Goal: Find specific page/section: Find specific page/section

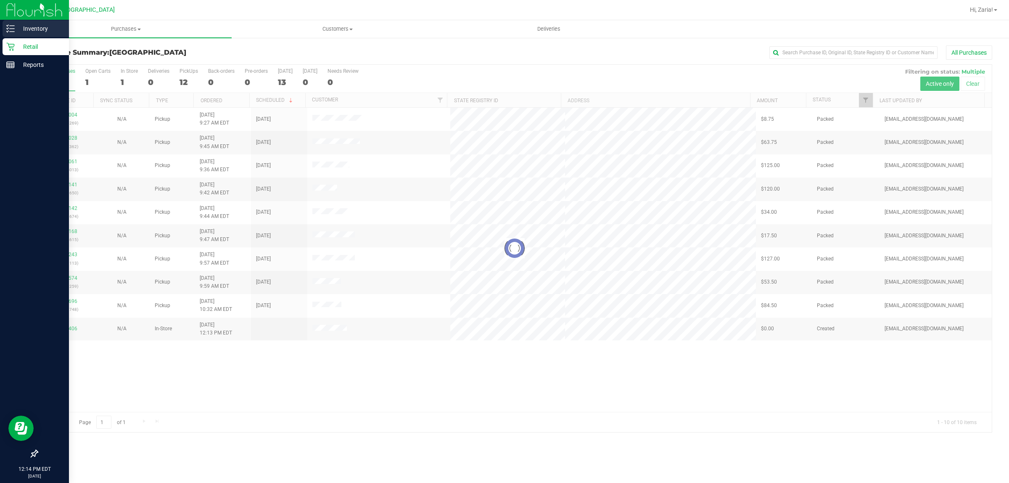
click at [24, 32] on p "Inventory" at bounding box center [40, 29] width 50 height 10
click at [3, 26] on div "Inventory" at bounding box center [36, 28] width 66 height 17
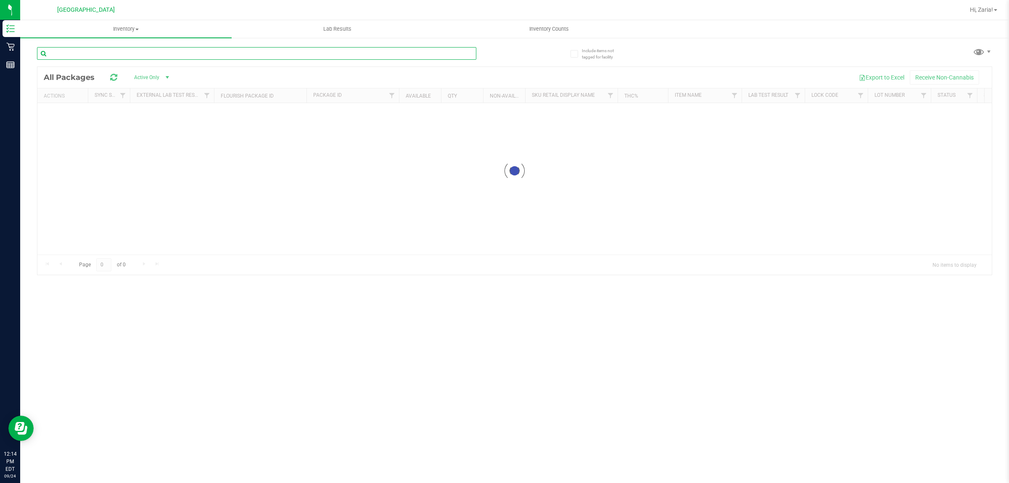
click at [116, 56] on input "text" at bounding box center [256, 53] width 439 height 13
paste input "FT 0.5g Pre-Roll Sticky Lemon (Sativa) 5ct"
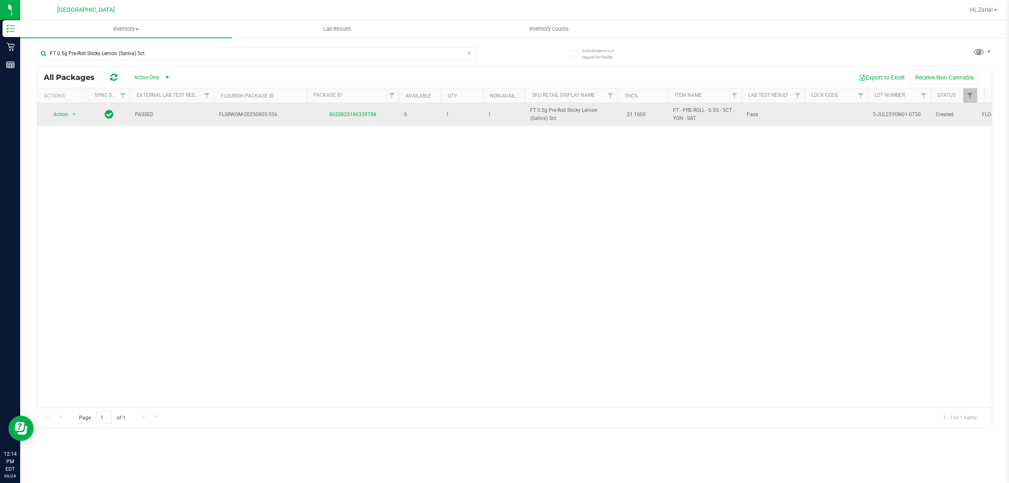
click at [541, 112] on span "FT 0.5g Pre-Roll Sticky Lemon (Sativa) 5ct" at bounding box center [571, 114] width 82 height 16
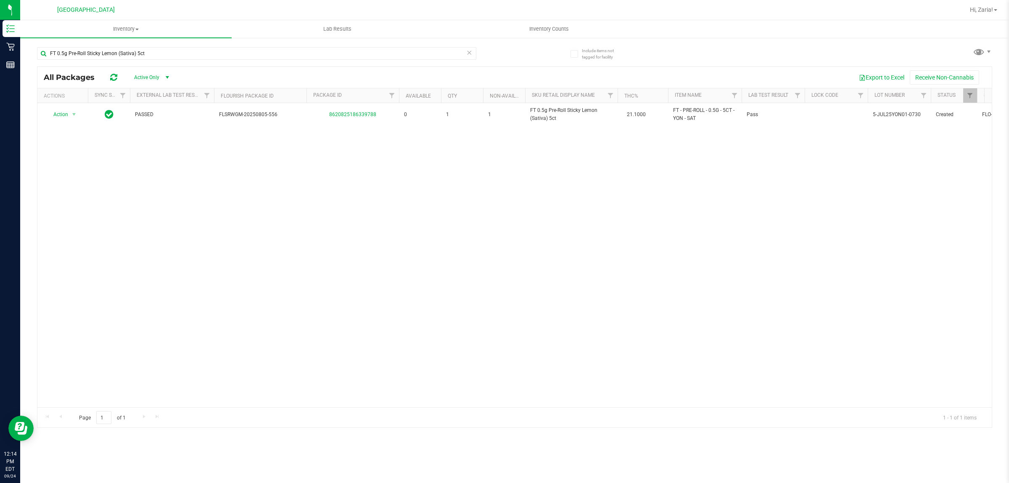
click at [559, 129] on div "Action Action Global inventory Package audit log Print package label Print prod…" at bounding box center [514, 255] width 954 height 304
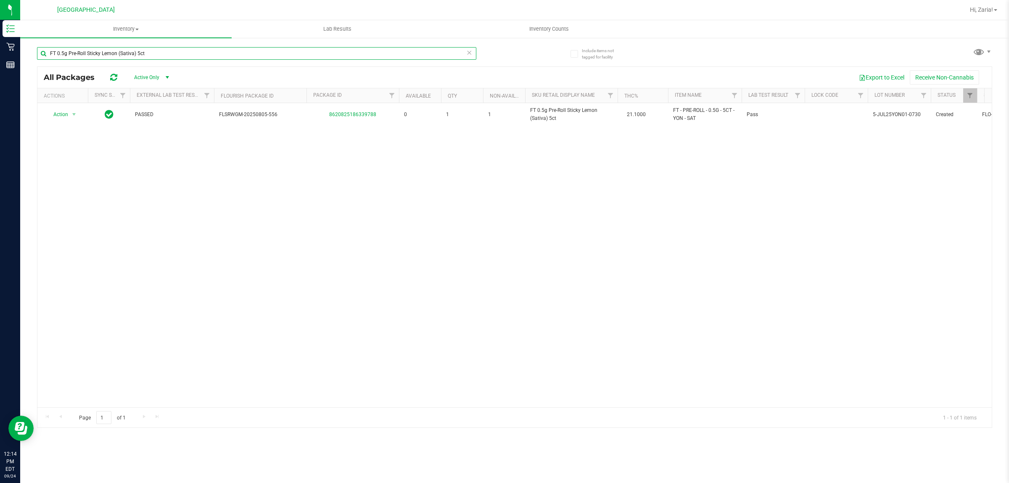
click at [223, 53] on input "FT 0.5g Pre-Roll Sticky Lemon (Sativa) 5ct" at bounding box center [256, 53] width 439 height 13
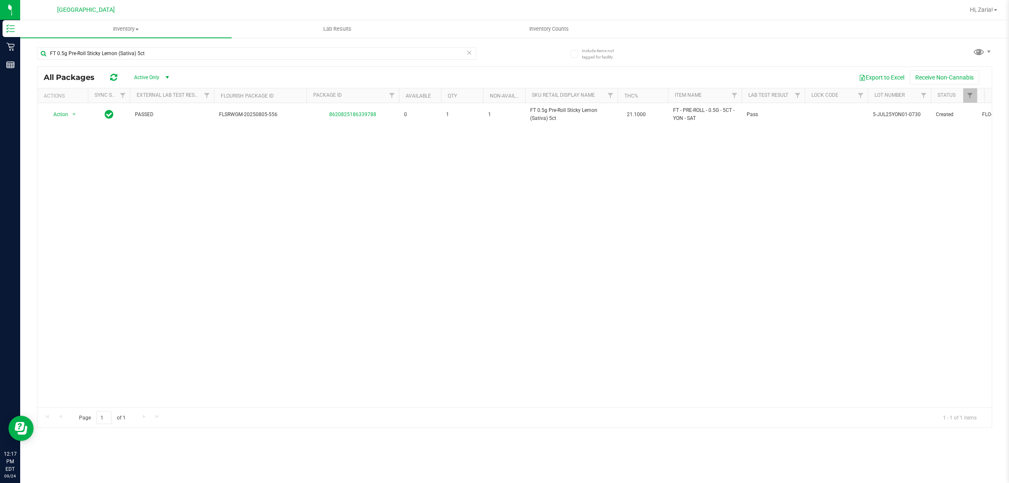
click at [241, 46] on div "FT 0.5g Pre-Roll Sticky Lemon (Sativa) 5ct" at bounding box center [276, 53] width 478 height 27
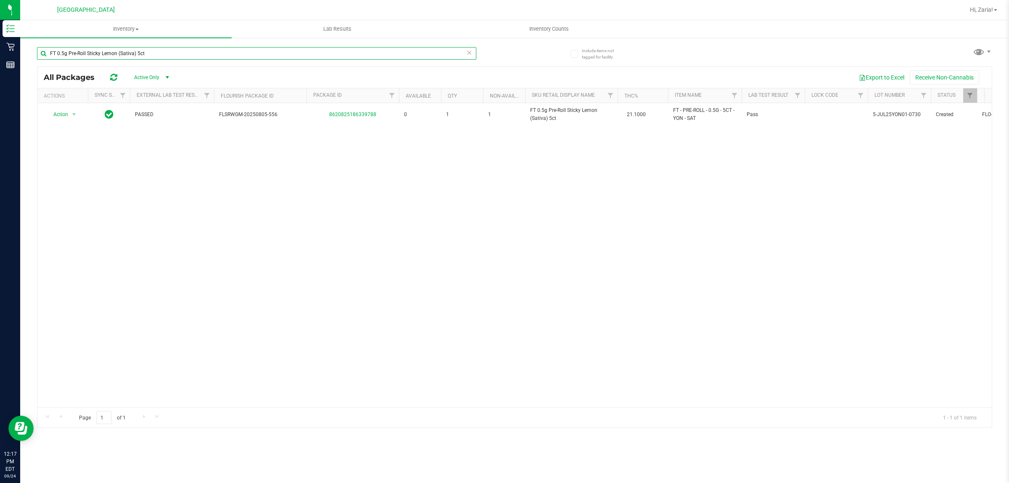
click at [240, 53] on input "FT 0.5g Pre-Roll Sticky Lemon (Sativa) 5ct" at bounding box center [256, 53] width 439 height 13
type input "8620825186339788"
click at [240, 54] on input "8620825186339788" at bounding box center [256, 53] width 439 height 13
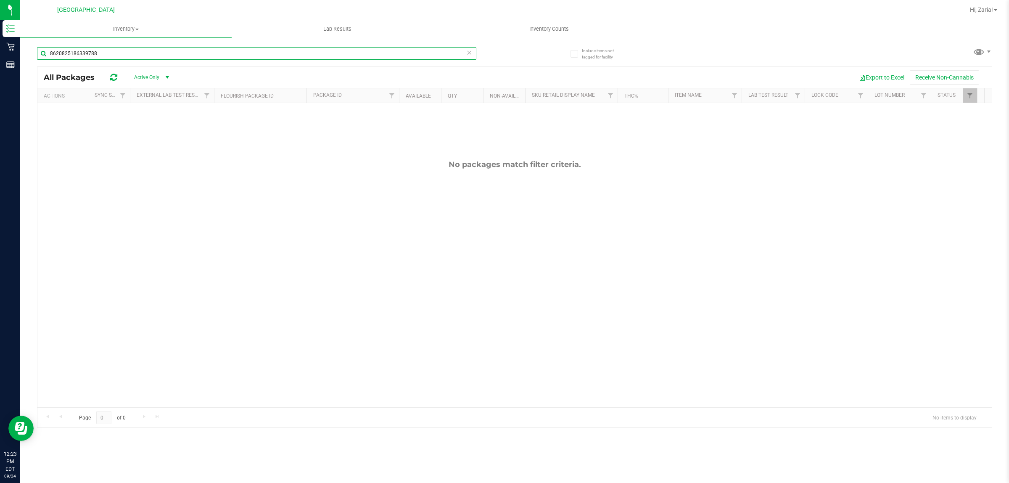
click at [240, 54] on input "8620825186339788" at bounding box center [256, 53] width 439 height 13
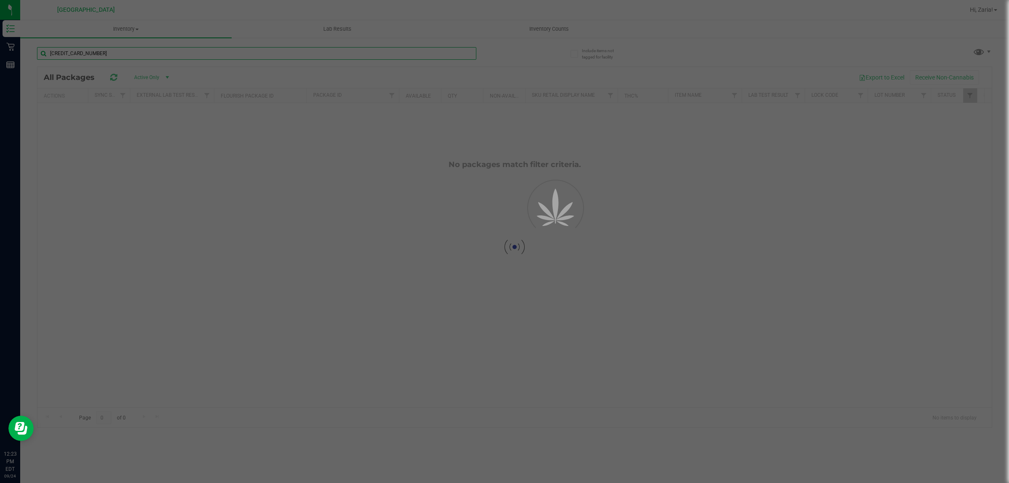
type input "1991210276218665"
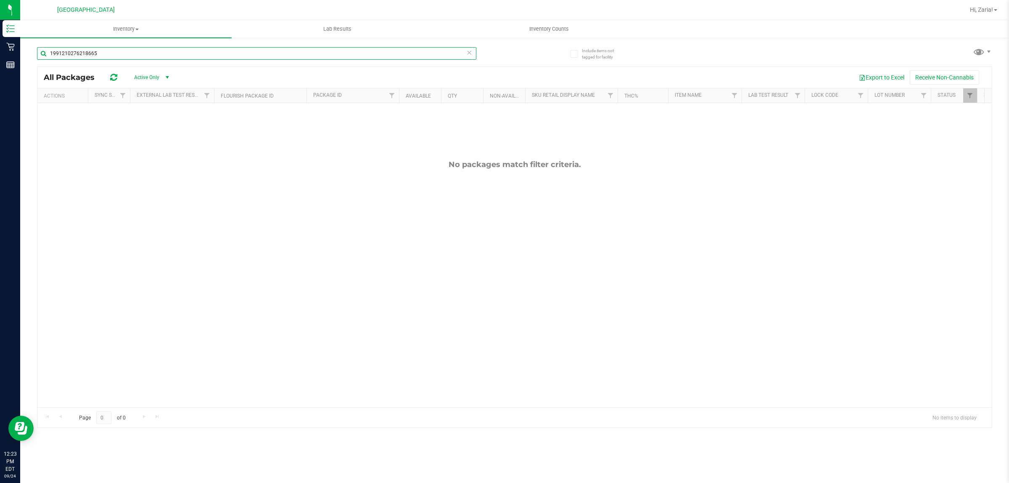
click at [238, 53] on input "1991210276218665" at bounding box center [256, 53] width 439 height 13
click at [174, 48] on input "chews10-JUL25SAT02-0820" at bounding box center [256, 53] width 439 height 13
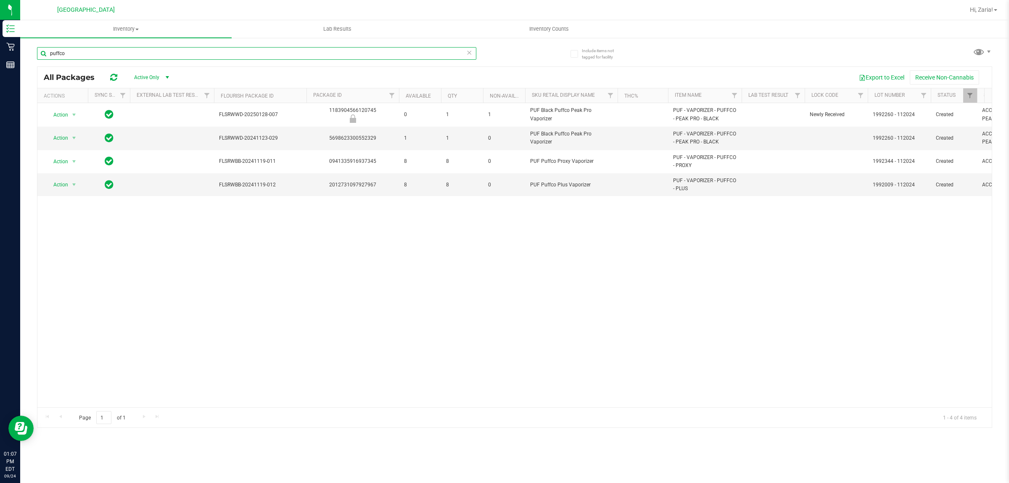
type input "puffco"
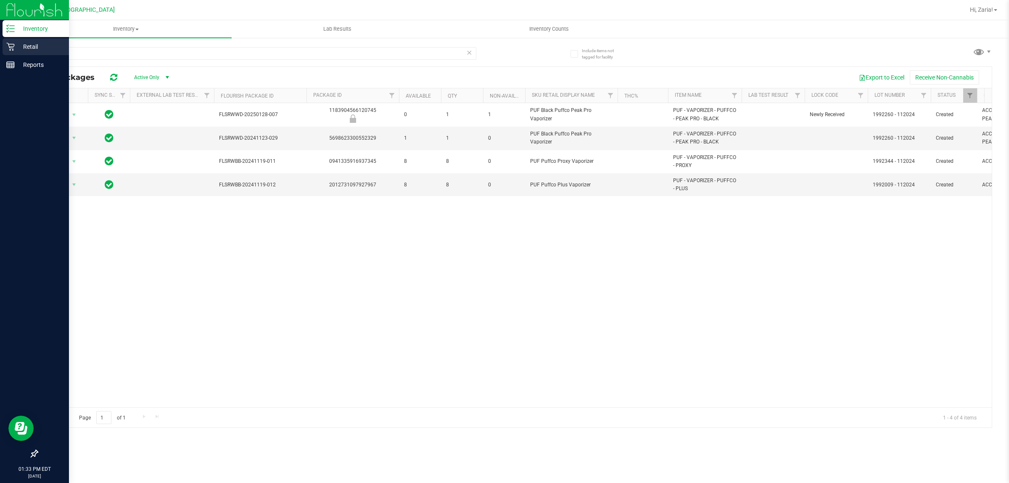
click at [29, 45] on p "Retail" at bounding box center [40, 47] width 50 height 10
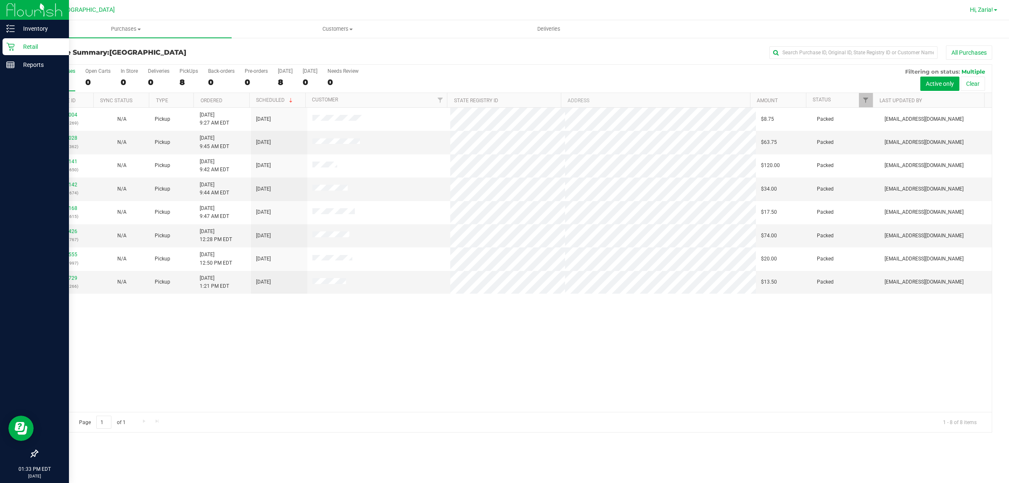
click at [993, 6] on span "Hi, Zaria!" at bounding box center [981, 9] width 23 height 7
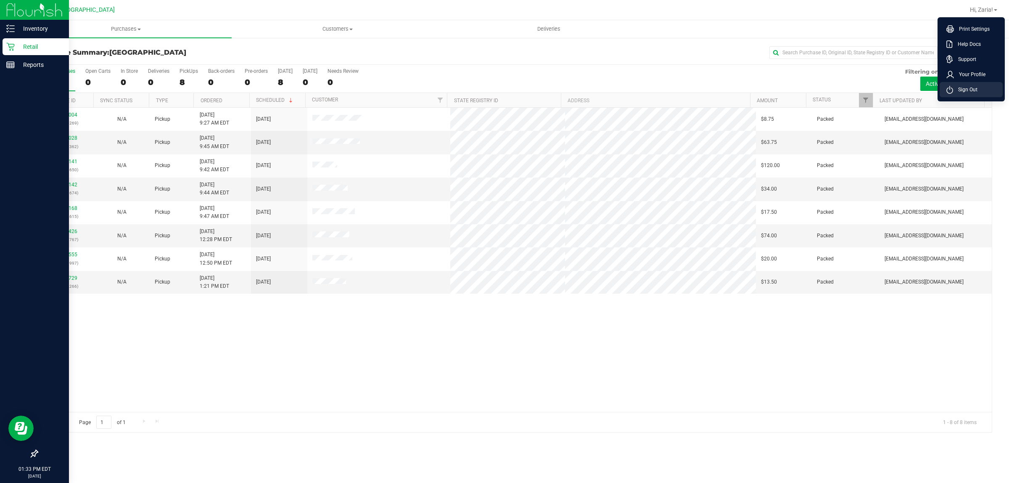
click at [973, 89] on span "Sign Out" at bounding box center [965, 89] width 24 height 8
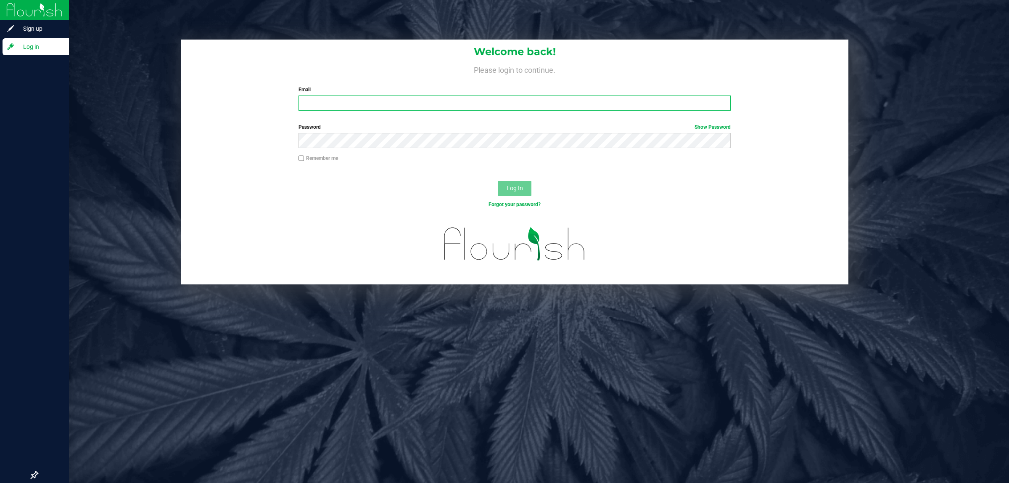
click at [596, 108] on input "Email" at bounding box center [514, 102] width 433 height 15
type input "[EMAIL_ADDRESS][DOMAIN_NAME]"
click at [498, 181] on button "Log In" at bounding box center [515, 188] width 34 height 15
